Goal: Navigation & Orientation: Understand site structure

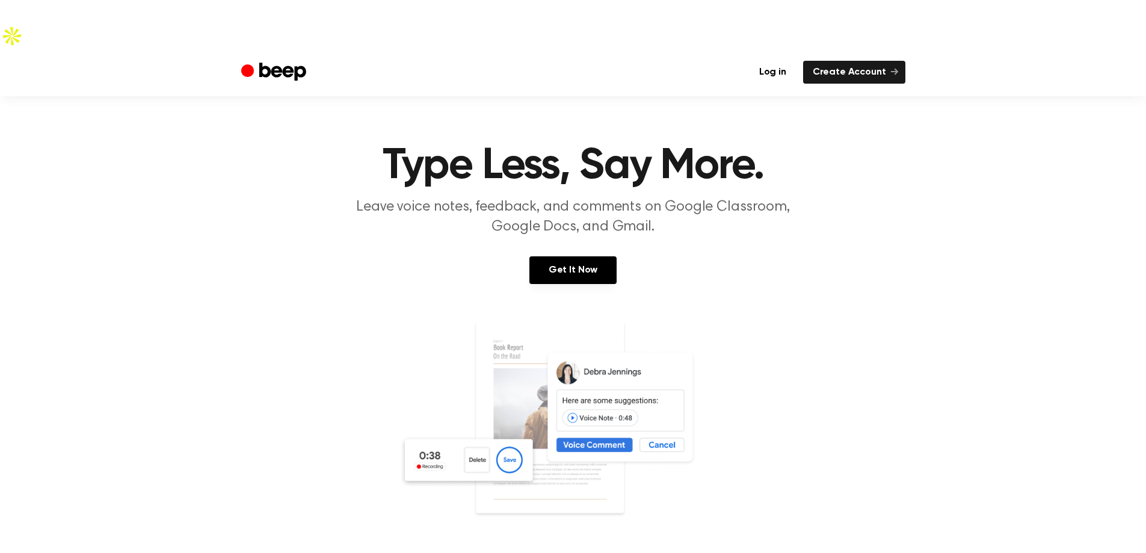
scroll to position [831, 0]
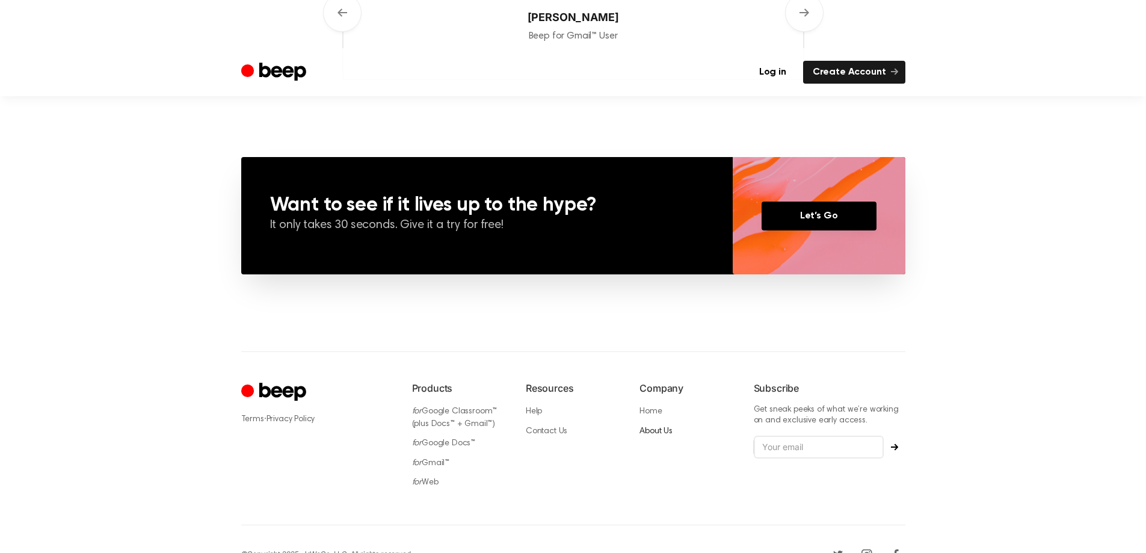
drag, startPoint x: 649, startPoint y: 398, endPoint x: 650, endPoint y: 405, distance: 6.6
click at [650, 405] on ul "Home About Us" at bounding box center [686, 421] width 94 height 32
click at [650, 427] on link "About Us" at bounding box center [655, 431] width 33 height 8
click at [558, 427] on link "Contact Us" at bounding box center [547, 431] width 42 height 8
click at [300, 415] on link "Privacy Policy" at bounding box center [290, 419] width 49 height 8
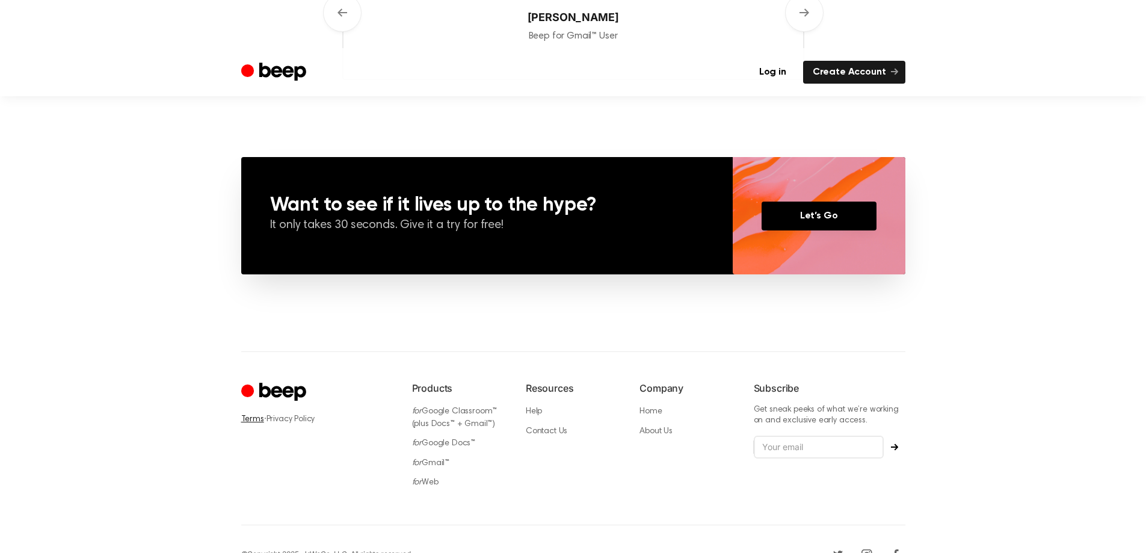
click at [259, 415] on link "Terms" at bounding box center [252, 419] width 23 height 8
click at [893, 544] on icon "Facebook" at bounding box center [895, 553] width 19 height 19
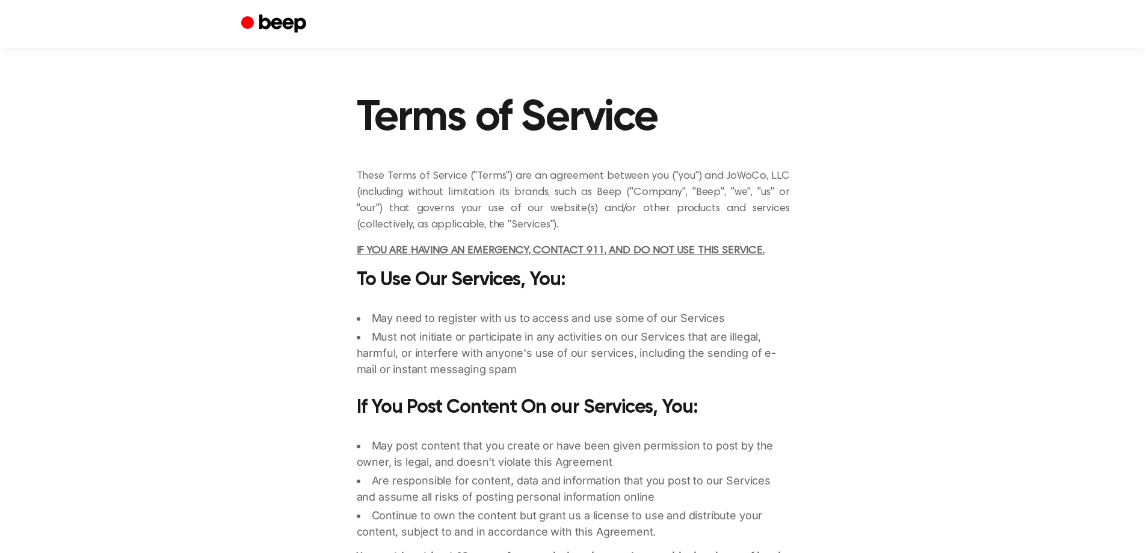
scroll to position [5607, 0]
